Goal: Use online tool/utility: Utilize a website feature to perform a specific function

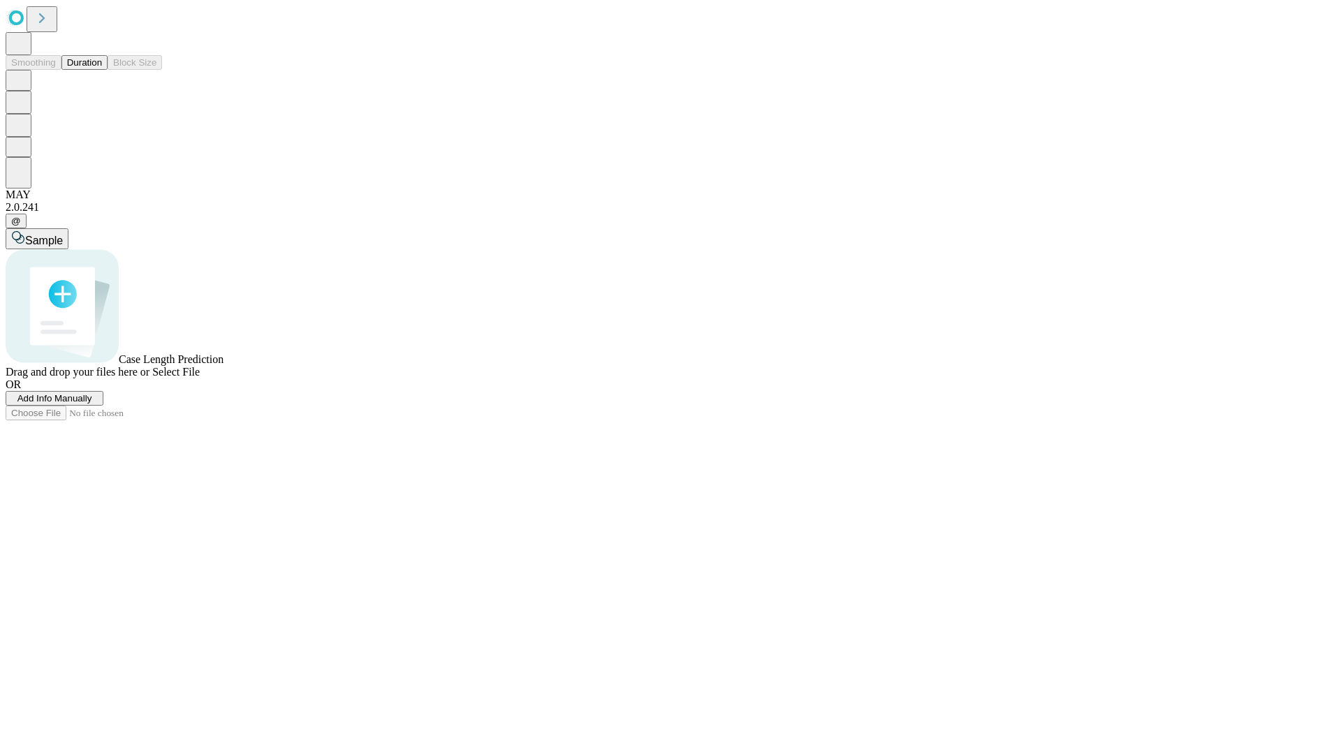
click at [102, 70] on button "Duration" at bounding box center [84, 62] width 46 height 15
click at [92, 404] on span "Add Info Manually" at bounding box center [54, 398] width 75 height 10
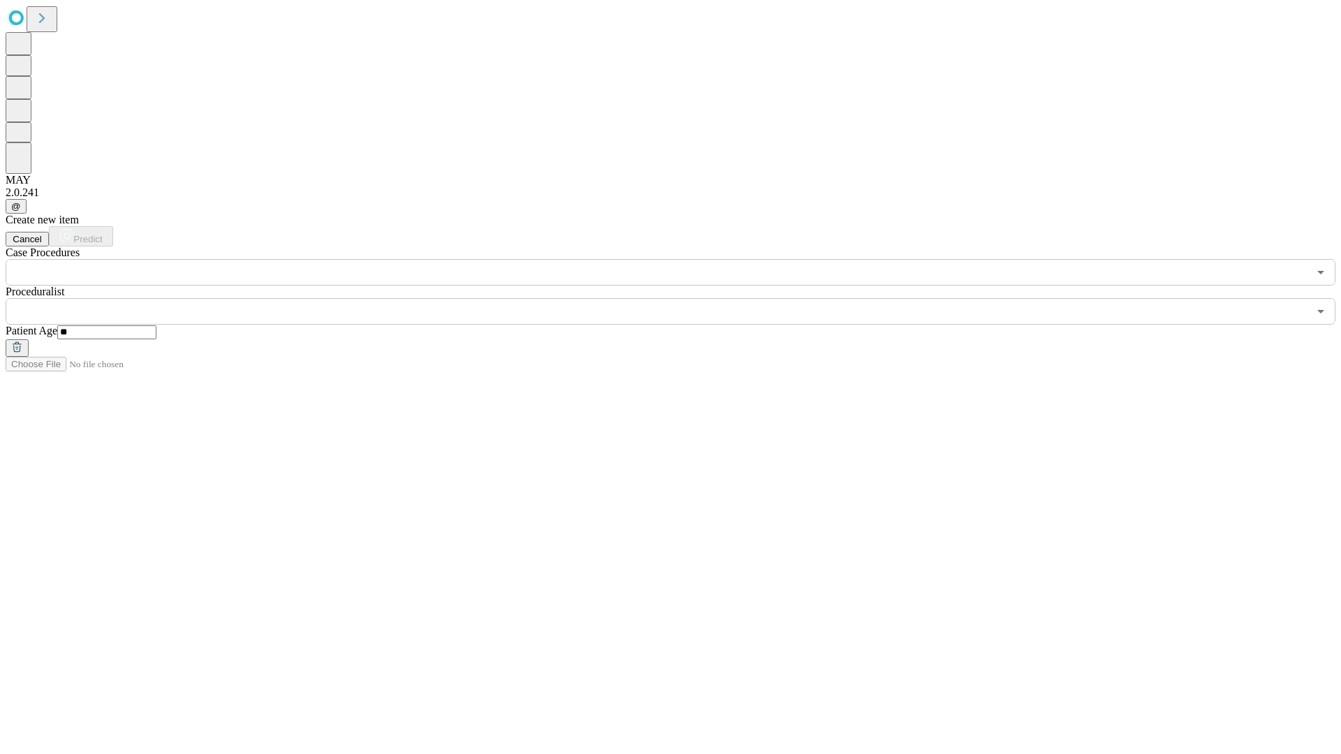
type input "**"
click at [680, 298] on input "text" at bounding box center [657, 311] width 1302 height 27
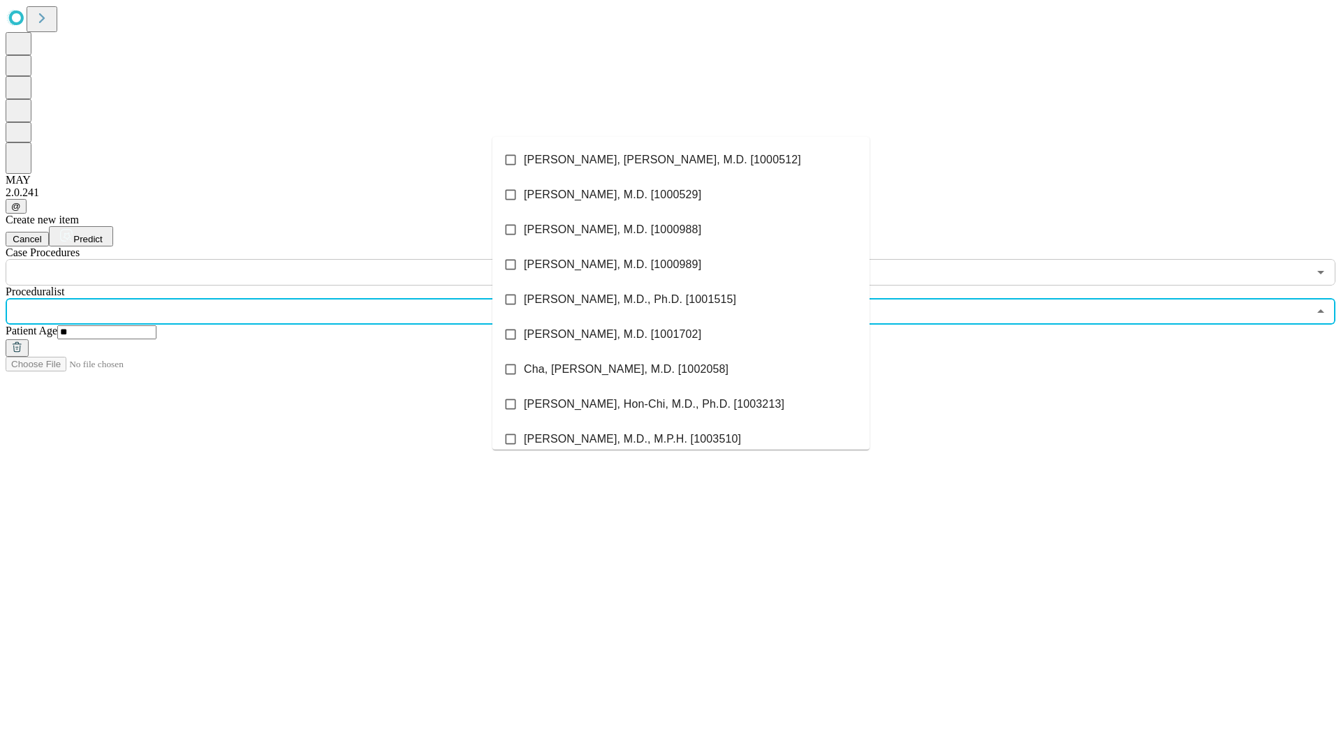
click at [681, 160] on li "[PERSON_NAME], [PERSON_NAME], M.D. [1000512]" at bounding box center [680, 159] width 377 height 35
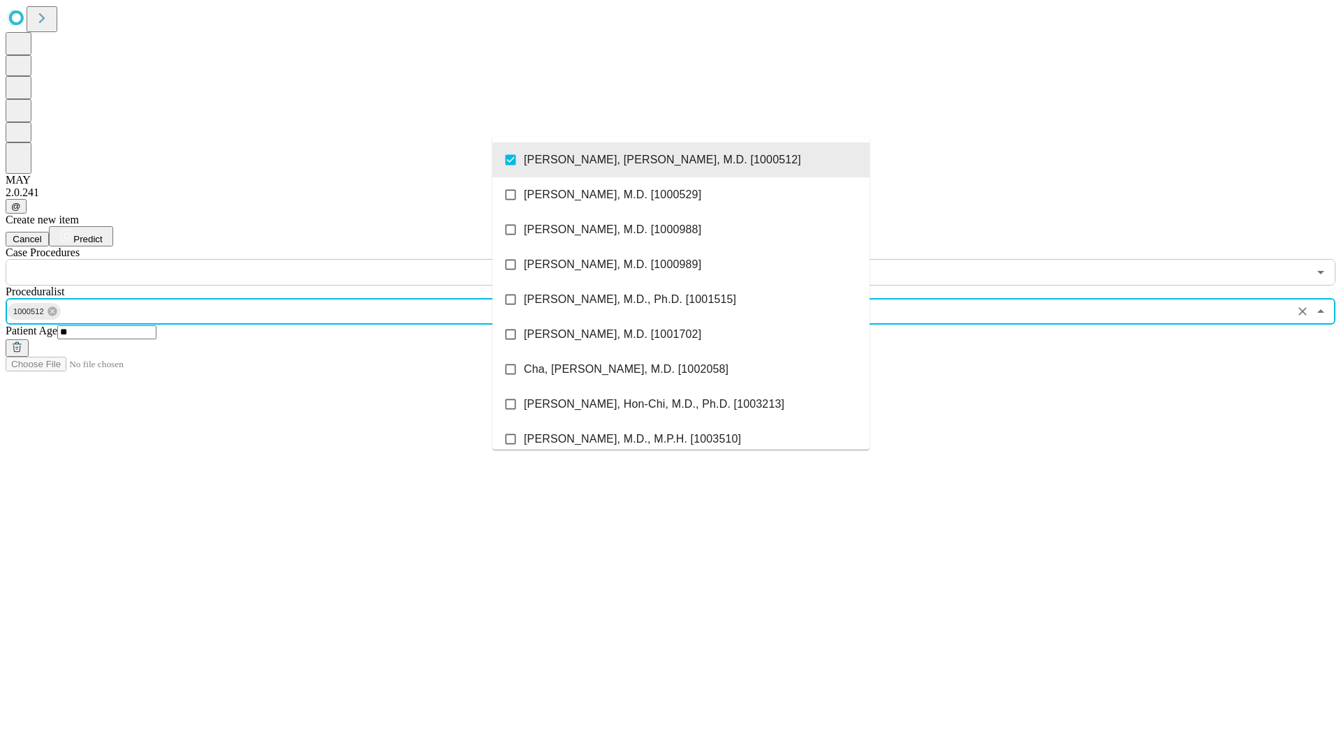
click at [293, 259] on input "text" at bounding box center [657, 272] width 1302 height 27
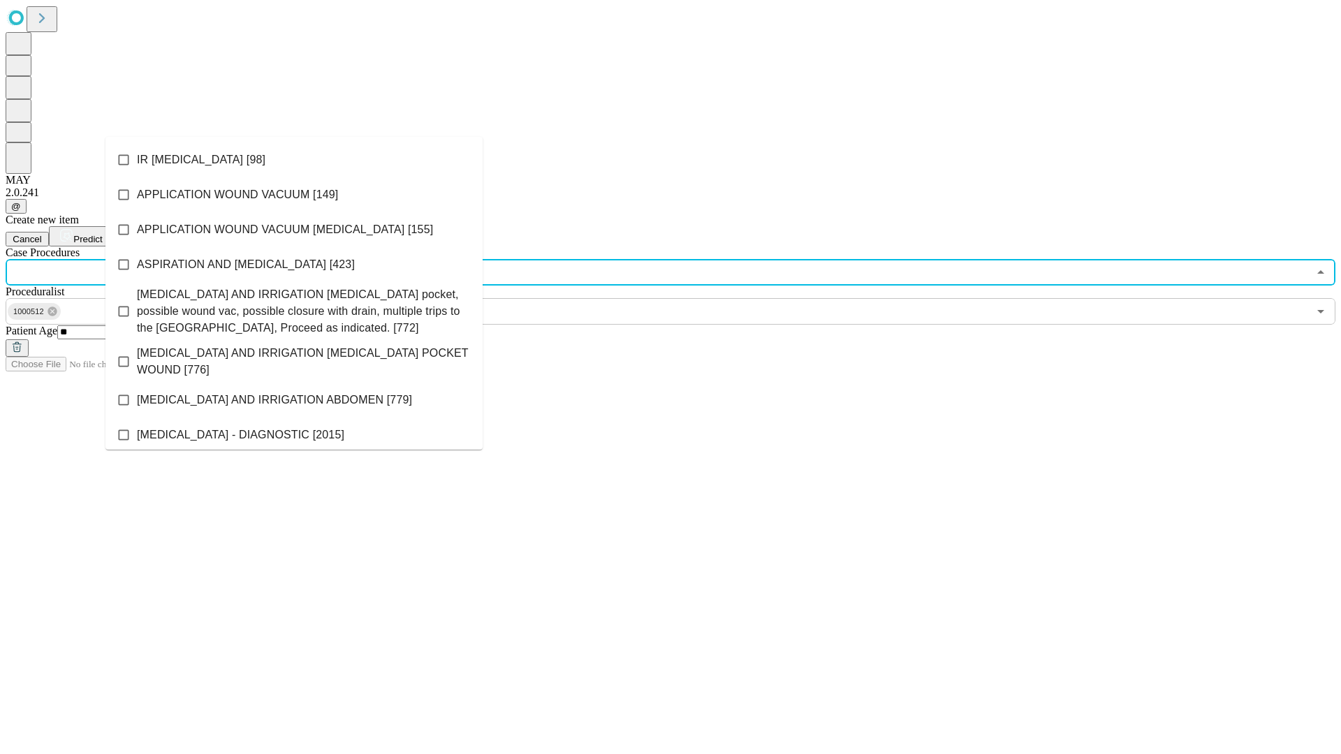
click at [294, 160] on li "IR [MEDICAL_DATA] [98]" at bounding box center [293, 159] width 377 height 35
click at [102, 234] on span "Predict" at bounding box center [87, 239] width 29 height 10
